Goal: Check status: Check status

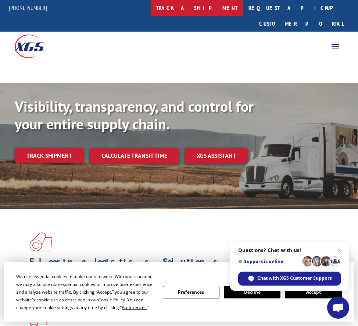
click at [213, 10] on link "track a shipment" at bounding box center [197, 8] width 92 height 16
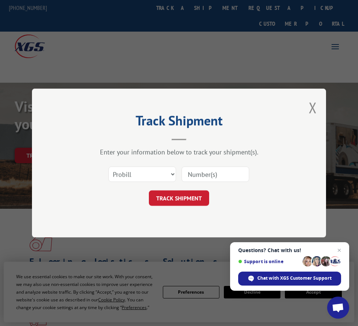
click at [201, 178] on input at bounding box center [215, 173] width 68 height 15
type input "17688901"
click at [190, 203] on button "TRACK SHIPMENT" at bounding box center [179, 197] width 60 height 15
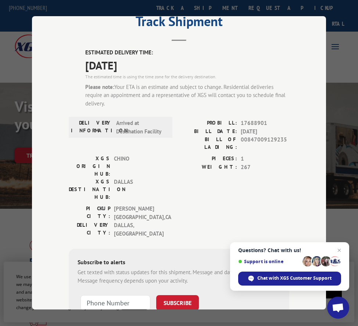
scroll to position [26, 0]
click at [117, 295] on input "+1 (___) ___-____" at bounding box center [115, 302] width 70 height 15
type input "[PHONE_NUMBER]"
click at [192, 295] on button "SUBSCRIBE" at bounding box center [177, 302] width 43 height 15
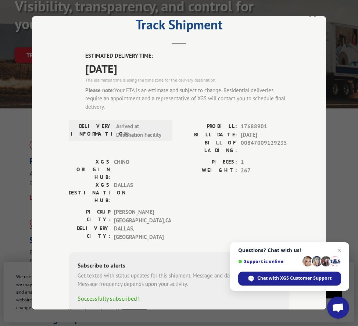
scroll to position [104, 0]
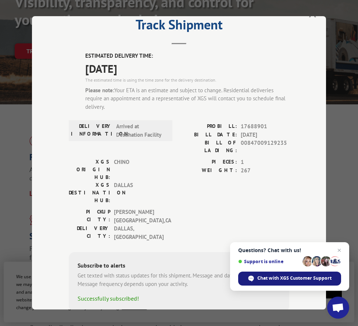
click at [278, 279] on span "Chat with XGS Customer Support" at bounding box center [294, 278] width 74 height 7
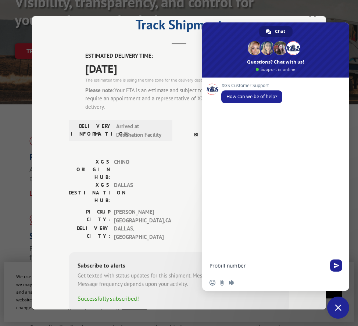
paste textarea "17688901."
type textarea "Probill number 17688901 needs to be delivered to back on property address only"
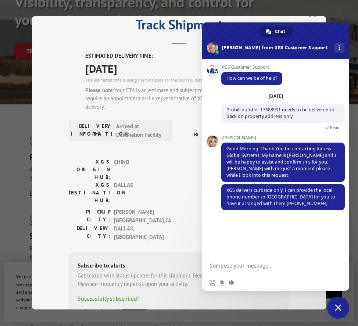
click at [224, 263] on textarea "Compose your message..." at bounding box center [267, 265] width 116 height 7
type textarea "ok -it has to be at the back of the property or else will cancel the order"
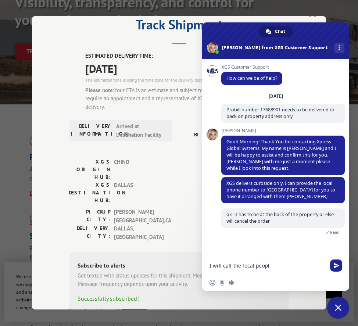
type textarea "I will call the local people"
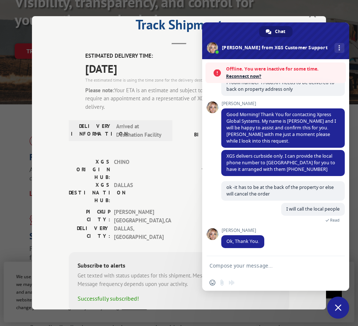
scroll to position [27, 0]
